Goal: Task Accomplishment & Management: Manage account settings

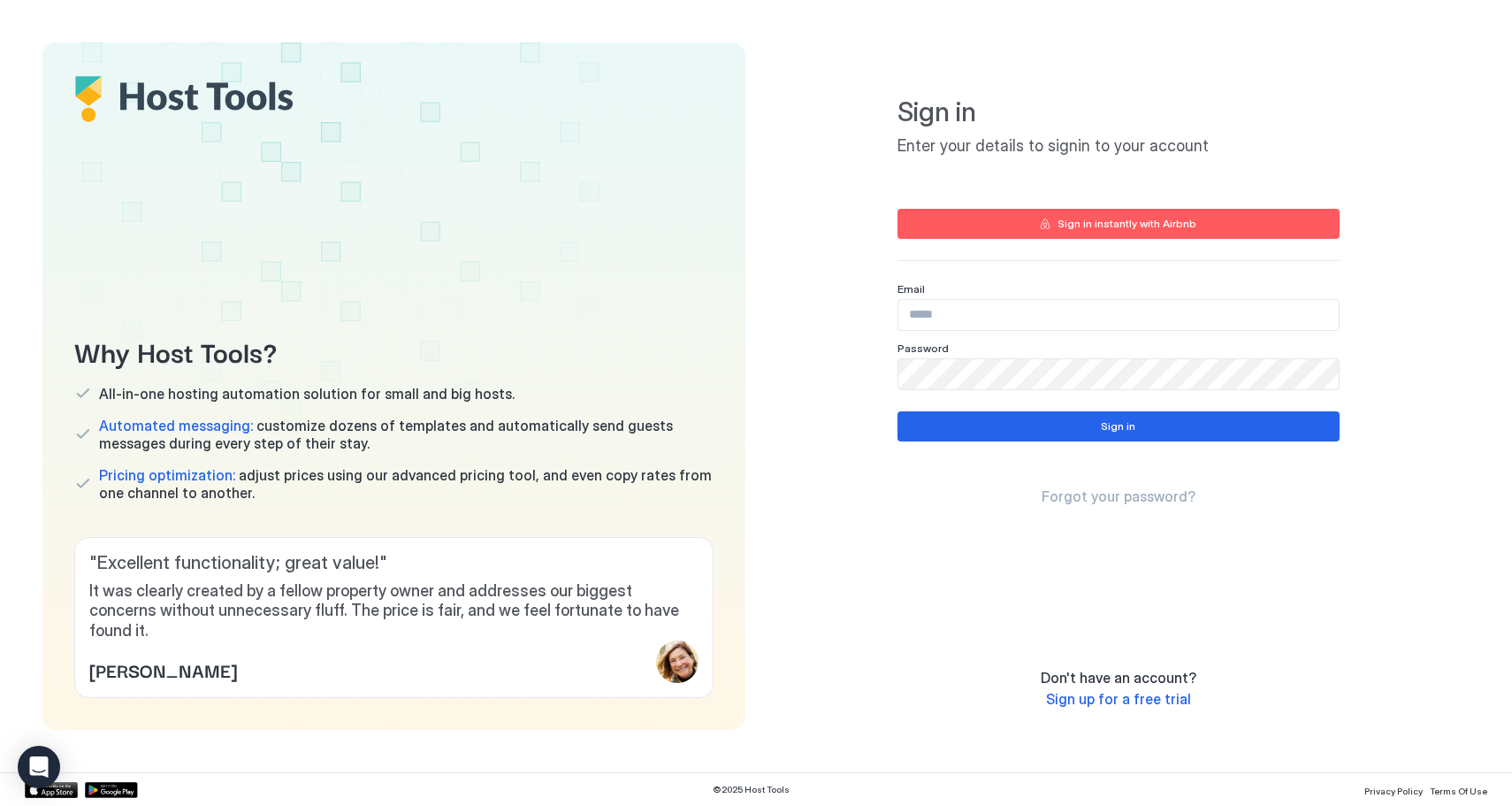
click at [964, 209] on button "Sign in instantly with Airbnb" at bounding box center [1119, 223] width 442 height 30
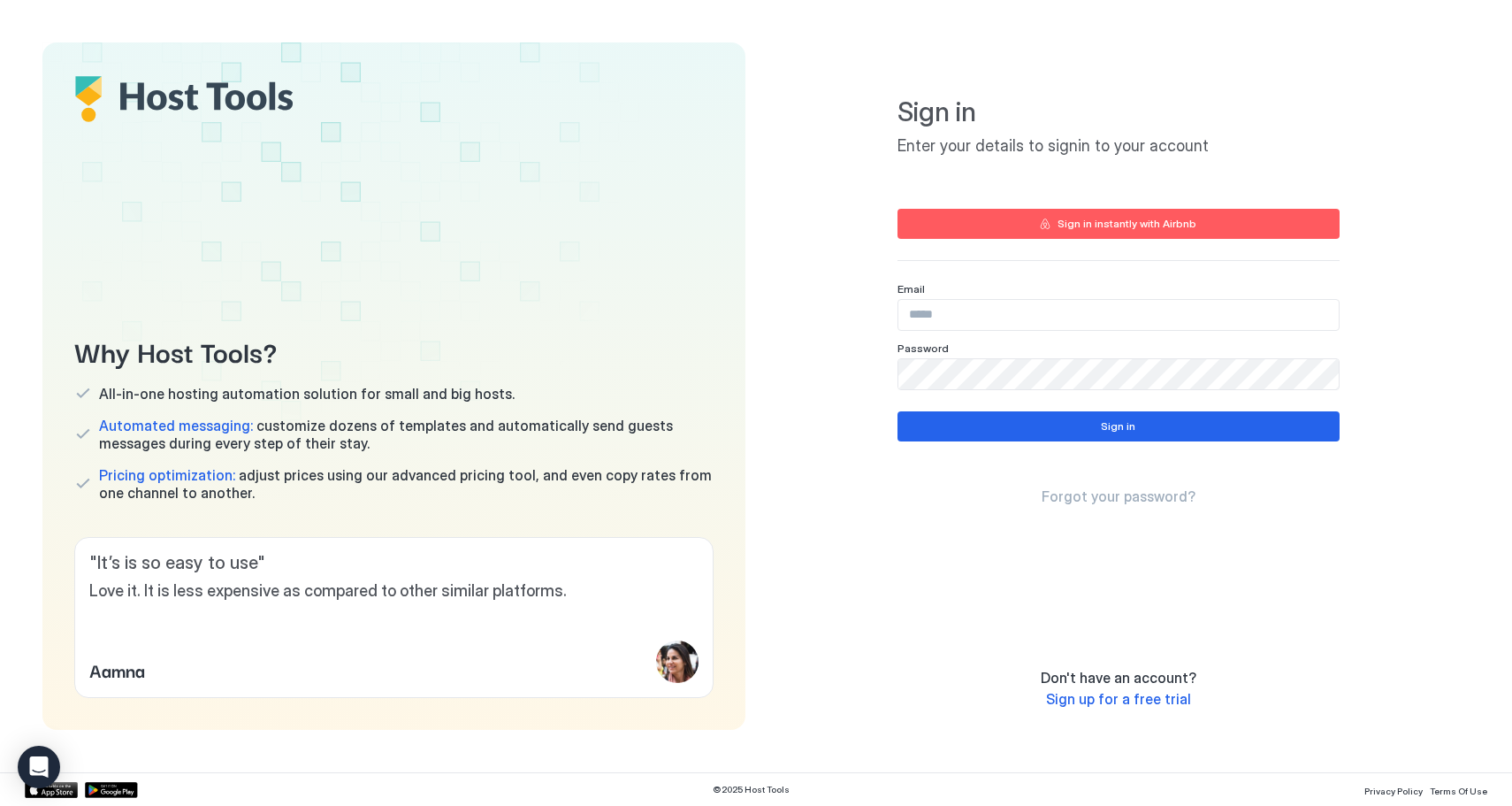
click at [1224, 321] on input "Input Field" at bounding box center [1119, 315] width 441 height 30
click at [1252, 316] on input "Input Field" at bounding box center [1119, 315] width 441 height 30
click at [951, 347] on div "Password" at bounding box center [1119, 348] width 442 height 14
click at [948, 310] on input "Input Field" at bounding box center [1119, 315] width 441 height 30
type input "**********"
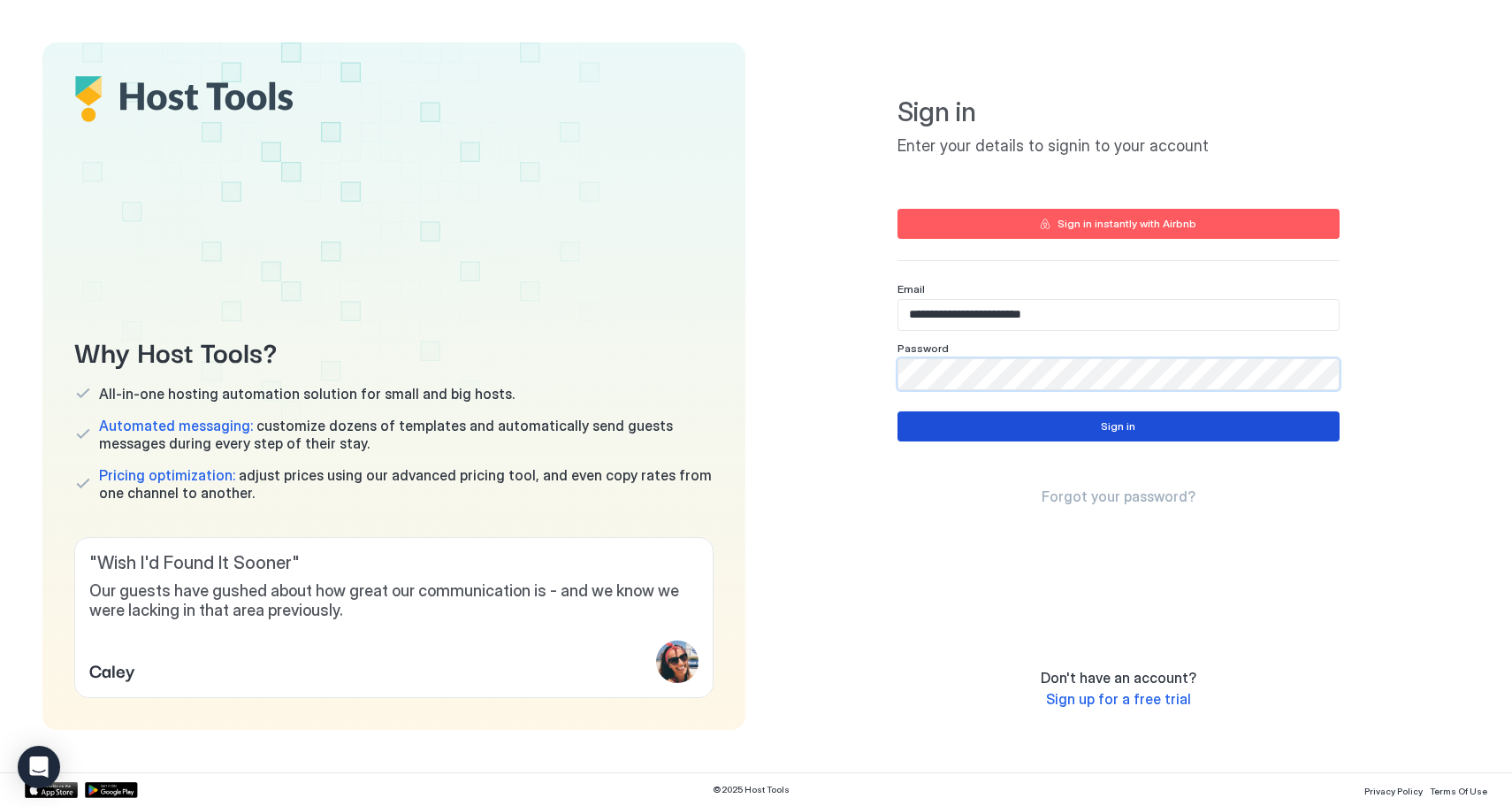
click at [1010, 427] on button "Sign in" at bounding box center [1119, 426] width 442 height 30
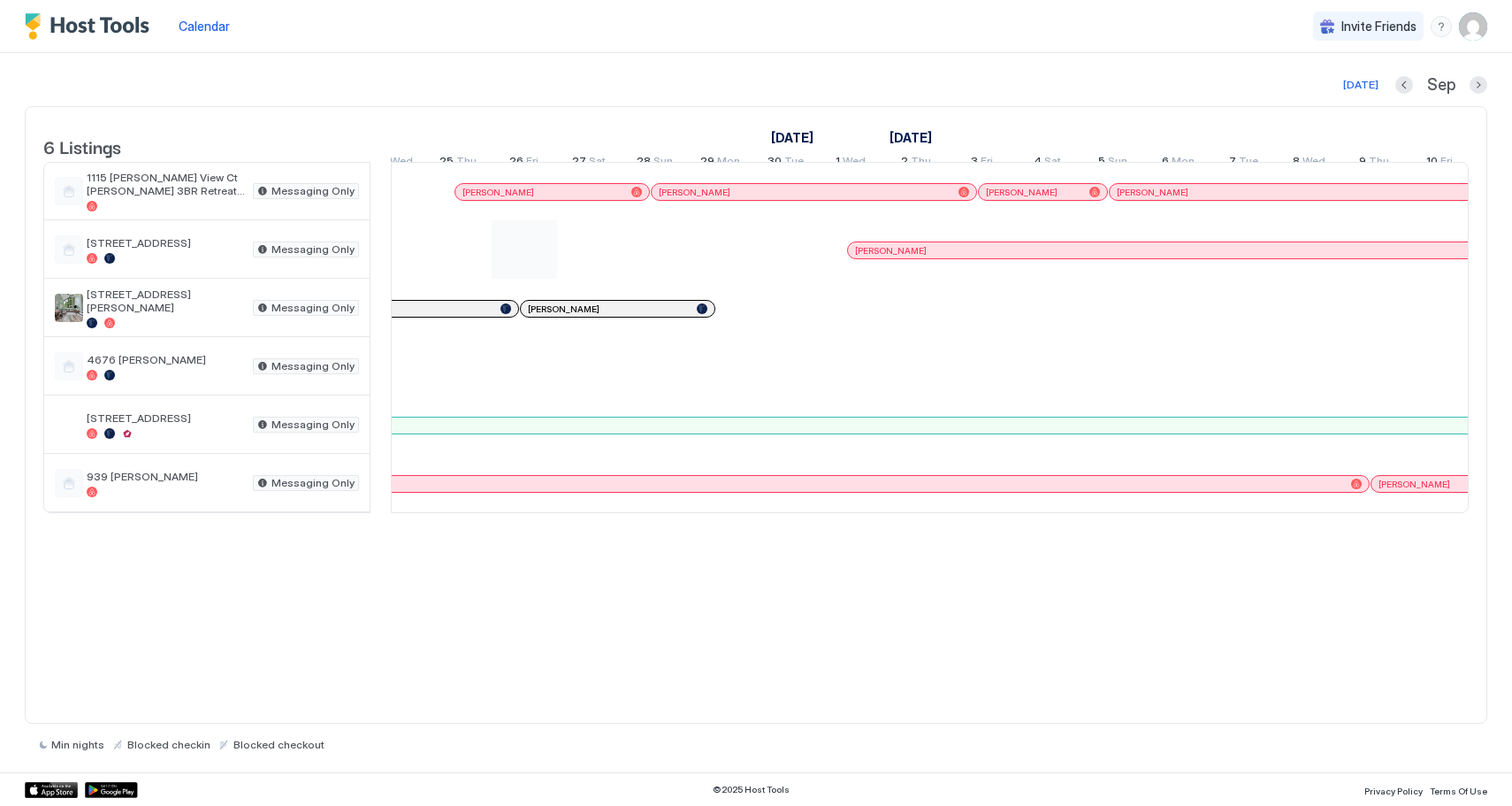
scroll to position [0, 1145]
